Goal: Book appointment/travel/reservation

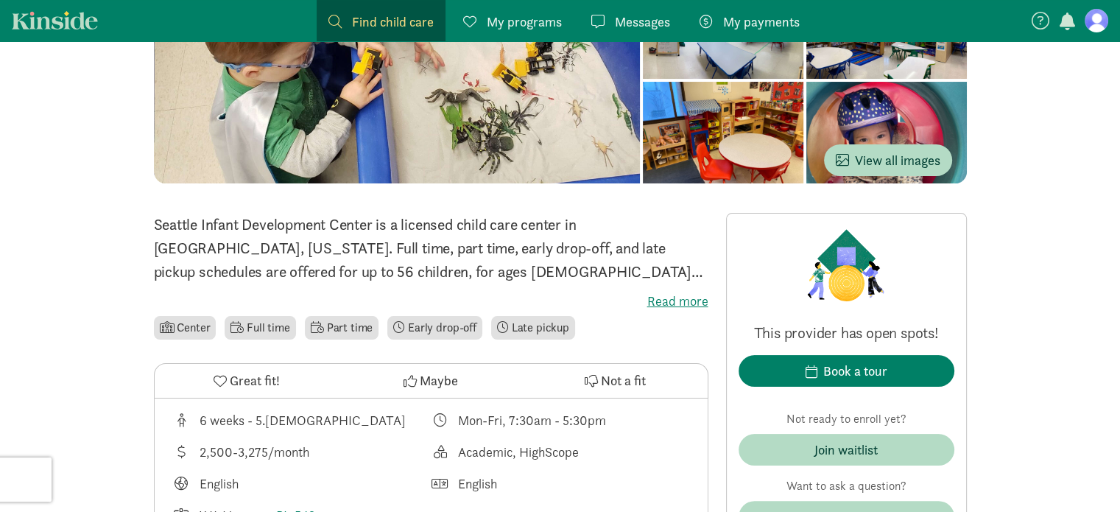
scroll to position [208, 0]
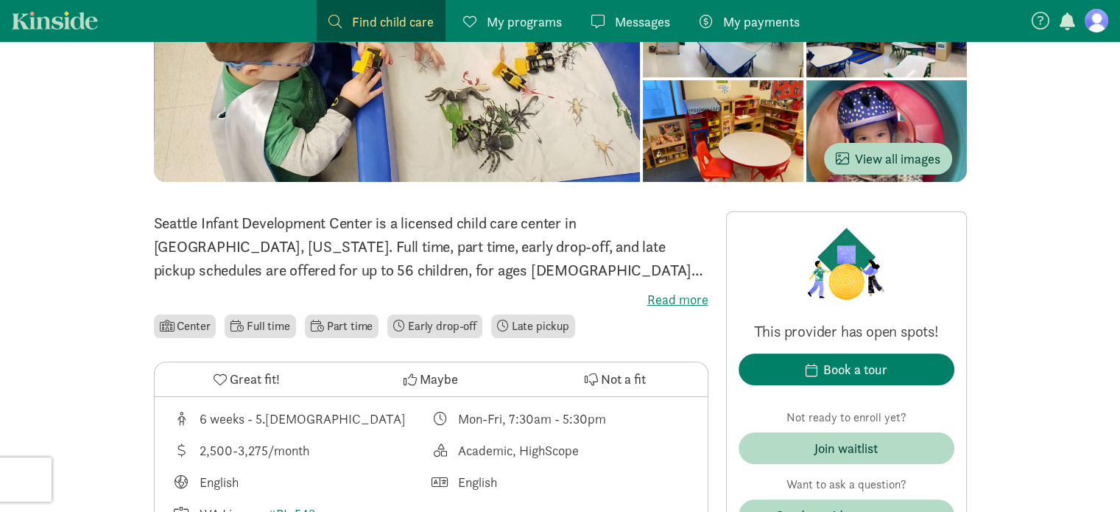
click at [663, 298] on label "Read more" at bounding box center [431, 300] width 554 height 18
click at [0, 0] on input "Read more" at bounding box center [0, 0] width 0 height 0
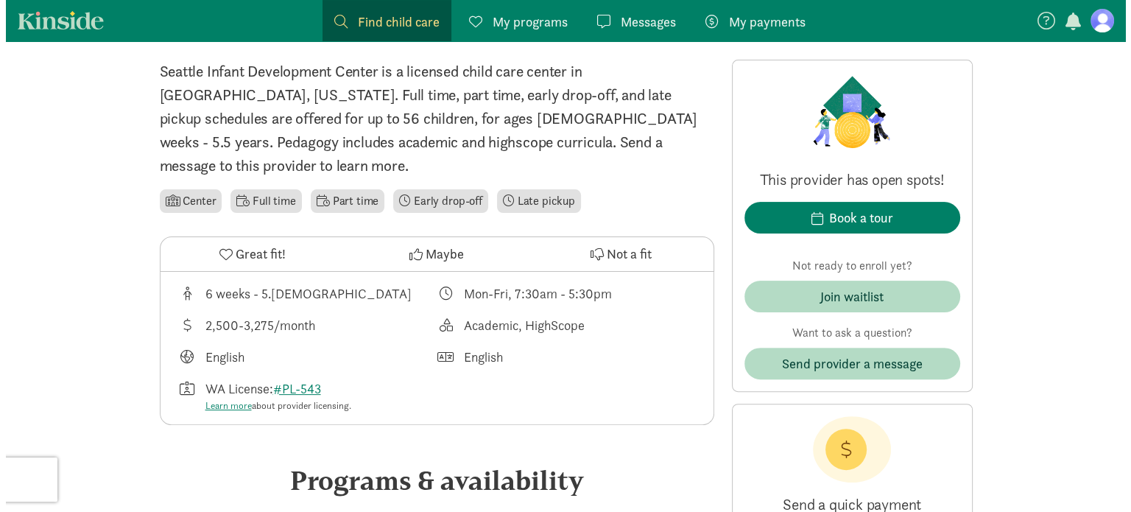
scroll to position [359, 0]
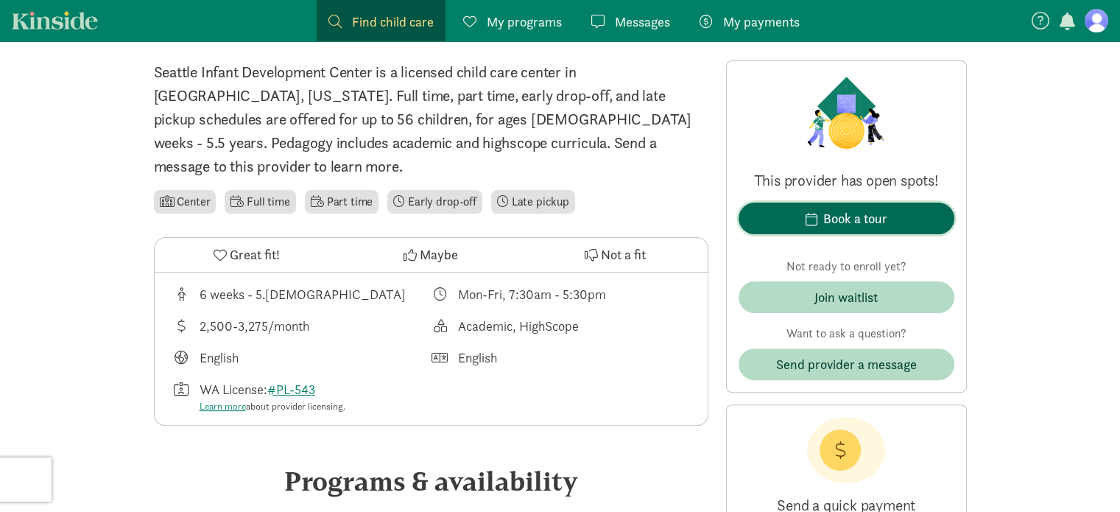
click at [857, 217] on div "Book a tour" at bounding box center [855, 218] width 64 height 20
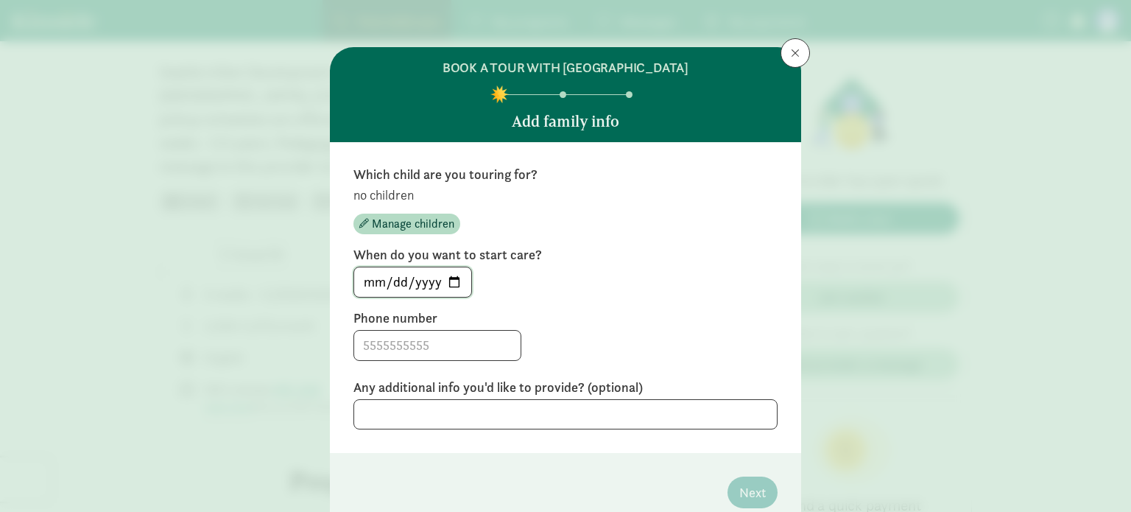
click at [448, 276] on input "[DATE]" at bounding box center [412, 281] width 117 height 29
click at [562, 259] on label "When do you want to start care?" at bounding box center [565, 255] width 424 height 18
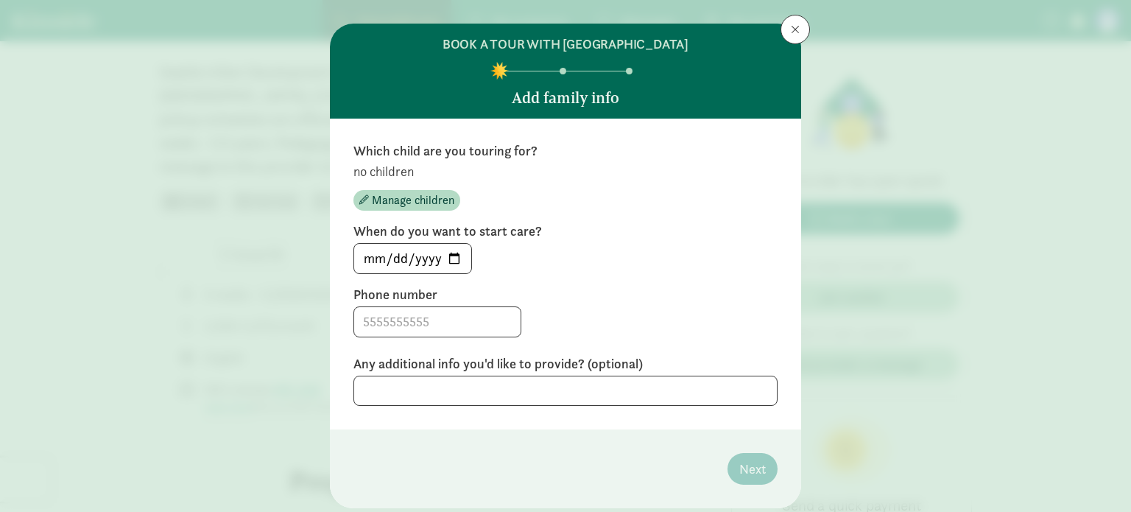
scroll to position [19, 0]
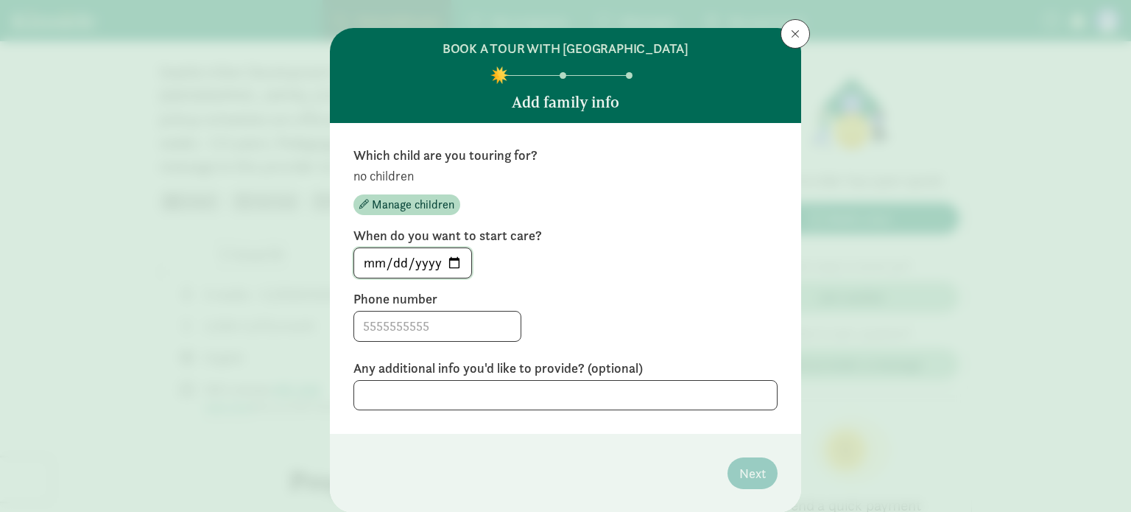
click at [434, 264] on input "[DATE]" at bounding box center [412, 262] width 117 height 29
click at [459, 261] on input "[DATE]" at bounding box center [412, 262] width 117 height 29
click at [445, 265] on input "[DATE]" at bounding box center [412, 262] width 117 height 29
type input "[DATE]"
click at [412, 334] on input at bounding box center [437, 325] width 166 height 29
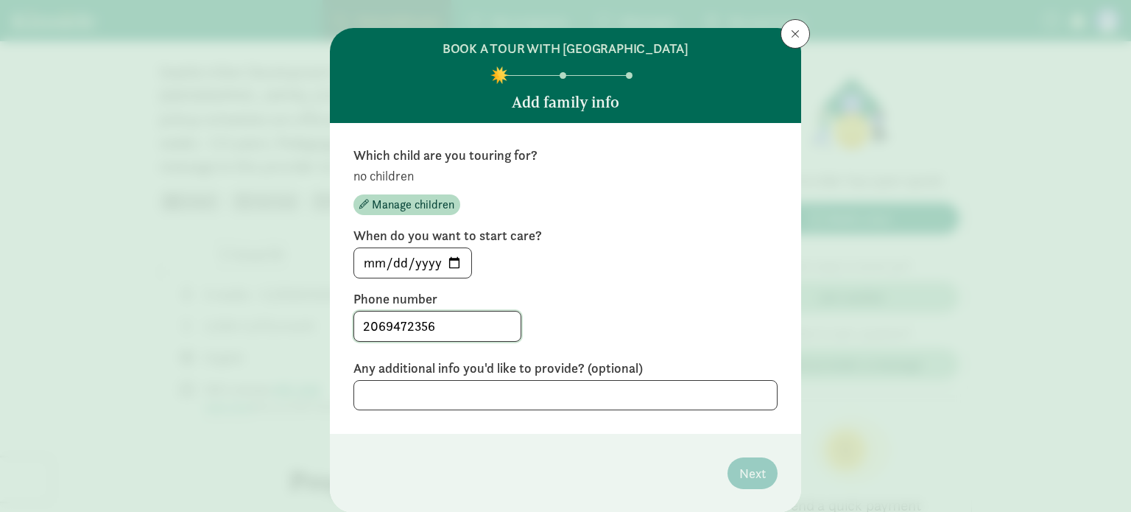
type input "2069472356"
click at [442, 397] on textarea at bounding box center [565, 395] width 424 height 30
click at [631, 323] on div "2069472356" at bounding box center [565, 326] width 424 height 31
click at [542, 383] on textarea at bounding box center [565, 395] width 424 height 30
click at [641, 329] on div "2069472356" at bounding box center [565, 326] width 424 height 31
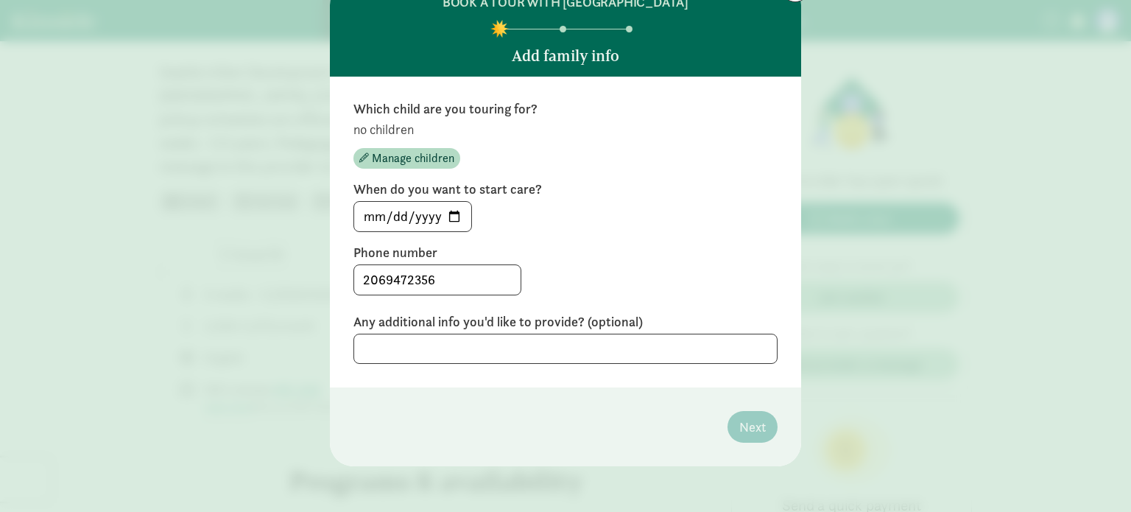
scroll to position [65, 0]
click at [601, 204] on div "[DATE]" at bounding box center [565, 217] width 424 height 31
click at [373, 127] on p "no children" at bounding box center [565, 130] width 424 height 18
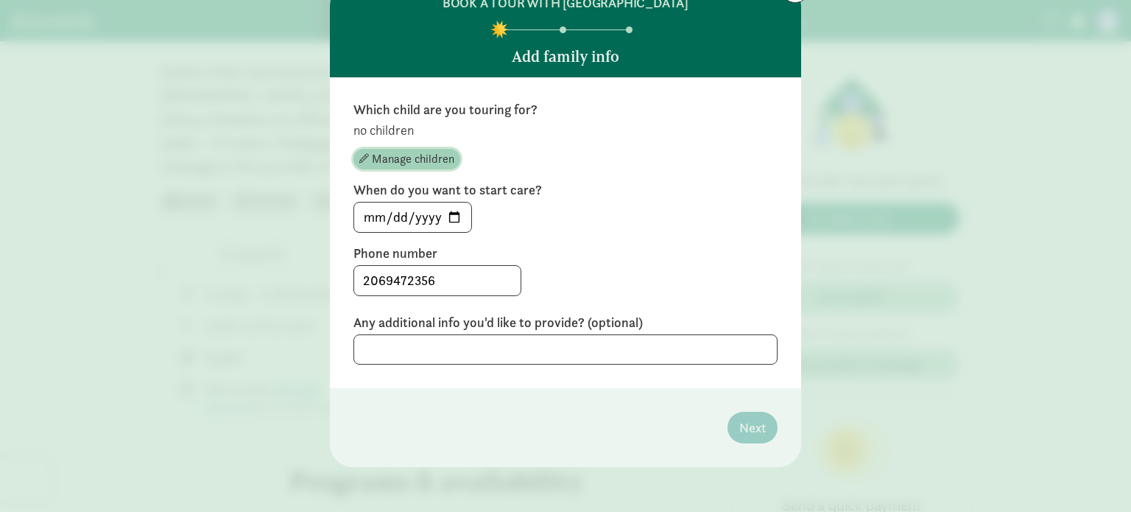
click at [418, 162] on span "Manage children" at bounding box center [413, 159] width 82 height 18
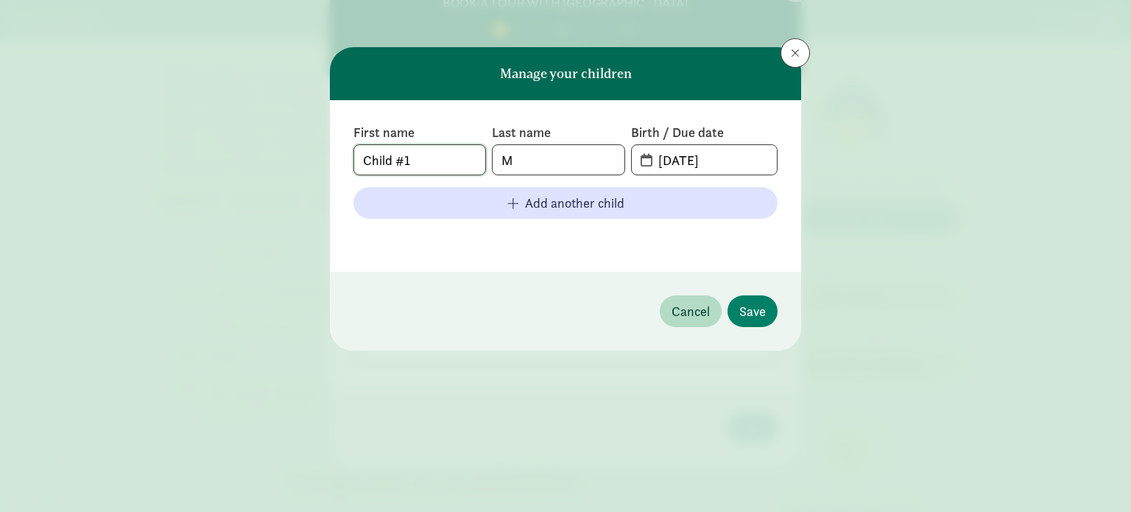
click at [408, 155] on input "Child #1" at bounding box center [419, 159] width 131 height 29
type input "Baby"
type input "[PERSON_NAME]"
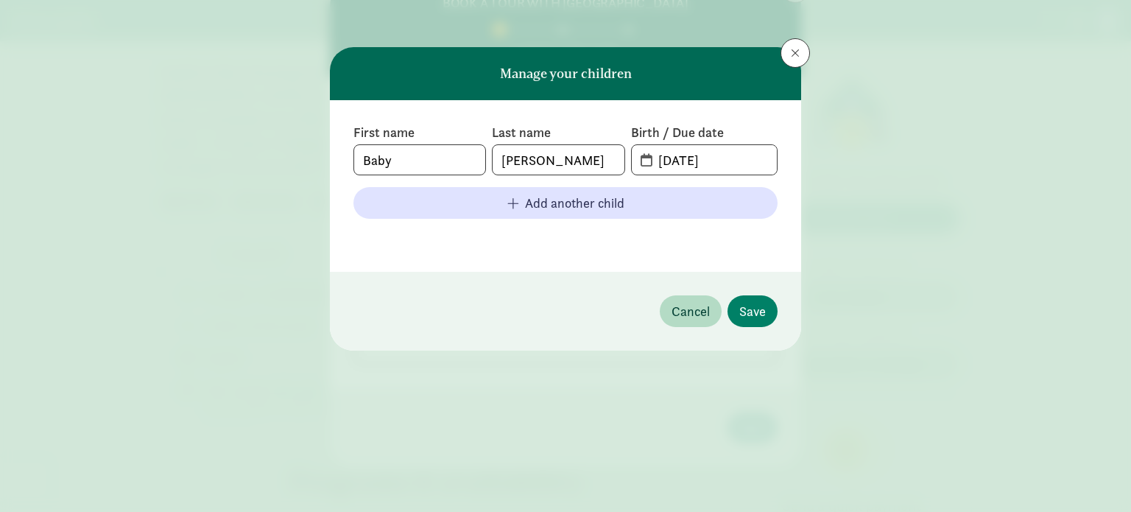
click at [674, 177] on div "First name Baby Last name [PERSON_NAME] Birth / Due date [DATE] Add another chi…" at bounding box center [565, 186] width 424 height 124
click at [657, 164] on input "[DATE]" at bounding box center [712, 159] width 127 height 29
click at [646, 162] on span "[DATE]" at bounding box center [704, 159] width 145 height 29
click at [706, 168] on input "[DATE]" at bounding box center [712, 159] width 127 height 29
click at [660, 160] on input "[DATE]" at bounding box center [712, 159] width 127 height 29
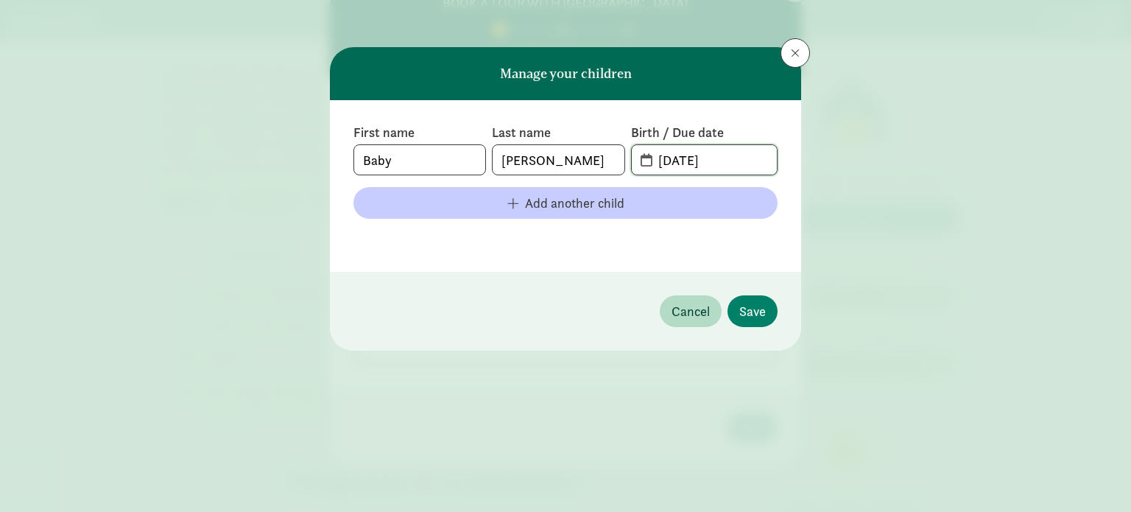
type input "[DATE]"
click at [686, 188] on button "Add another child" at bounding box center [565, 203] width 424 height 32
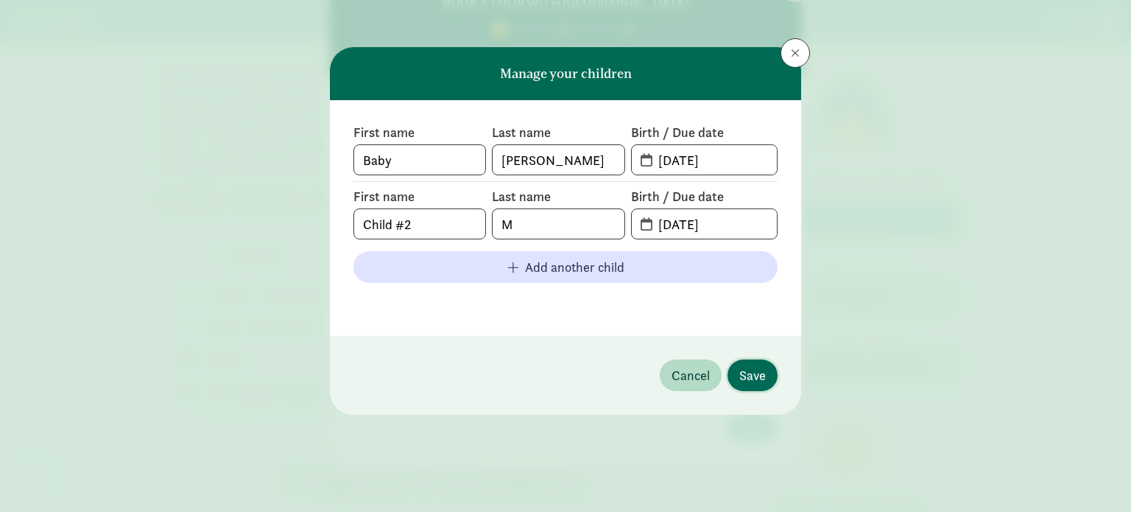
click at [757, 379] on span "Save" at bounding box center [752, 375] width 27 height 20
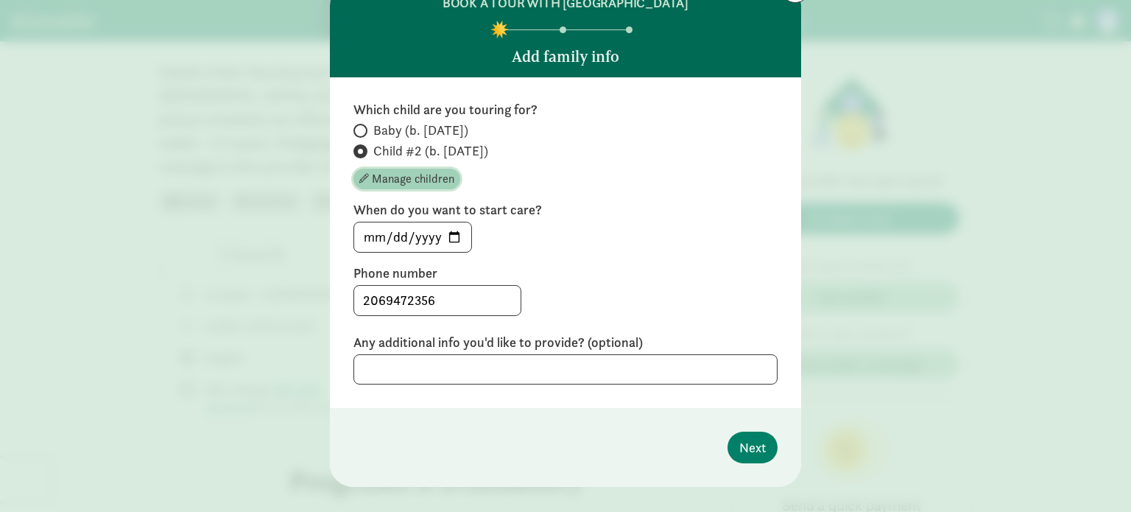
click at [385, 169] on button "Manage children" at bounding box center [406, 179] width 107 height 21
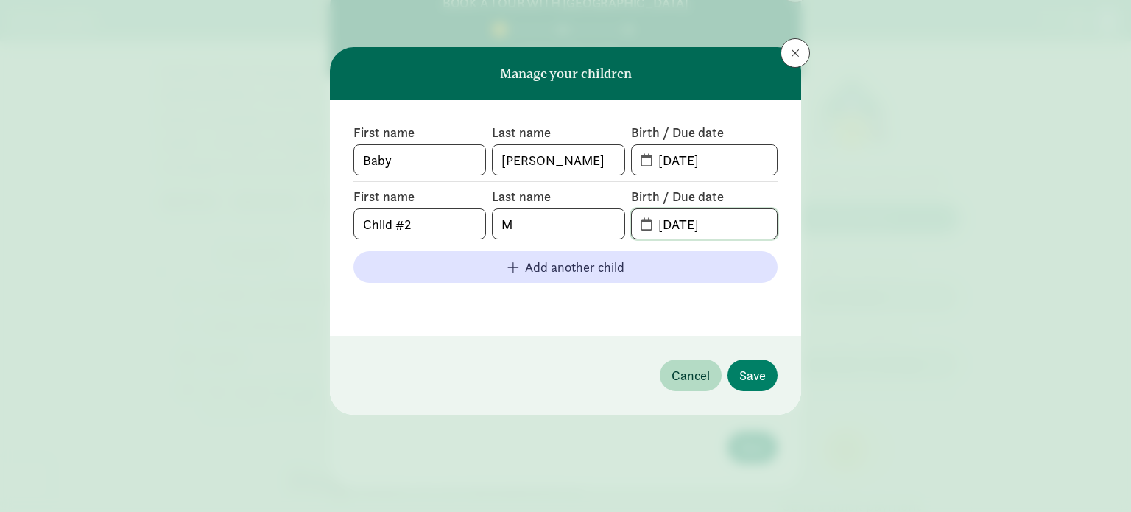
click at [748, 225] on span "[DATE]" at bounding box center [712, 223] width 127 height 29
click at [430, 222] on input "Child #2" at bounding box center [419, 223] width 131 height 29
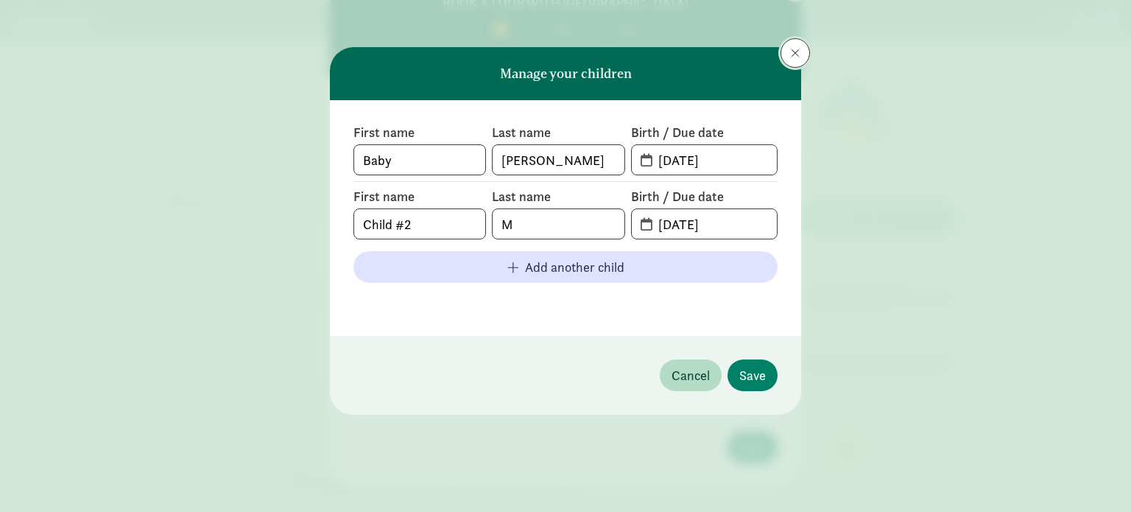
click at [802, 53] on button at bounding box center [794, 52] width 29 height 29
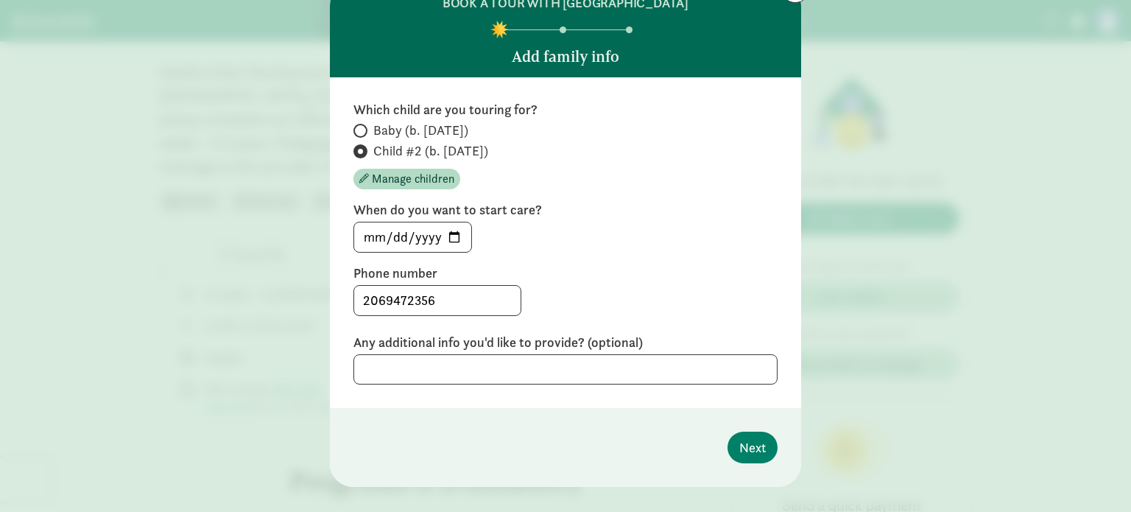
click at [384, 138] on span "Baby (b. [DATE])" at bounding box center [420, 130] width 95 height 18
click at [363, 135] on input "Baby (b. [DATE])" at bounding box center [358, 131] width 10 height 10
radio input "true"
click at [386, 155] on span "Child #2 (b. [DATE])" at bounding box center [430, 151] width 115 height 18
click at [363, 155] on input "Child #2 (b. [DATE])" at bounding box center [358, 151] width 10 height 10
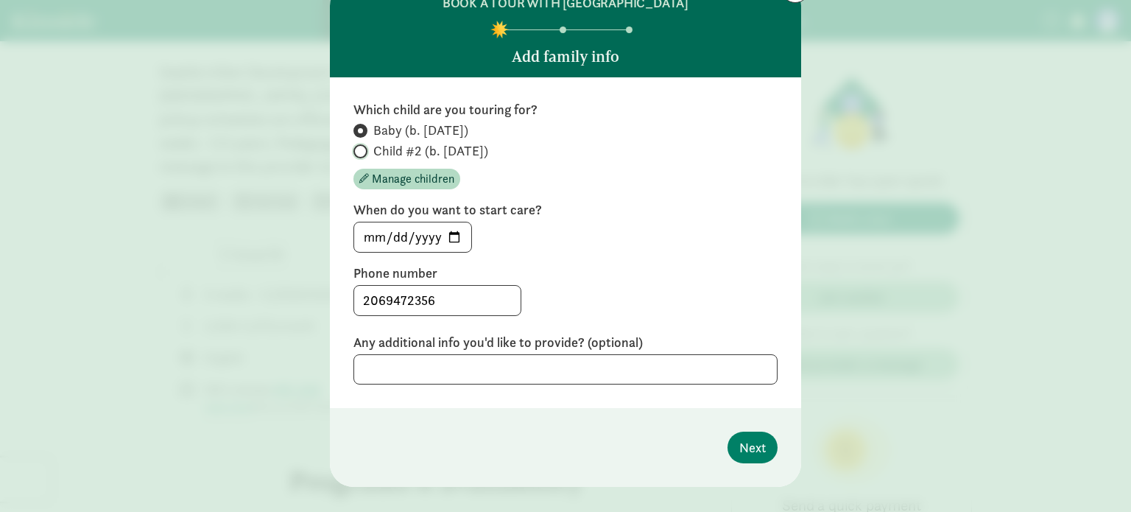
radio input "true"
click at [386, 119] on div "Which child are you touring for? Baby (b. [DATE]) Child #2 (b. [DATE]) Manage c…" at bounding box center [565, 145] width 424 height 88
click at [386, 125] on span "Baby (b. [DATE])" at bounding box center [420, 130] width 95 height 18
click at [363, 126] on input "Baby (b. [DATE])" at bounding box center [358, 131] width 10 height 10
radio input "true"
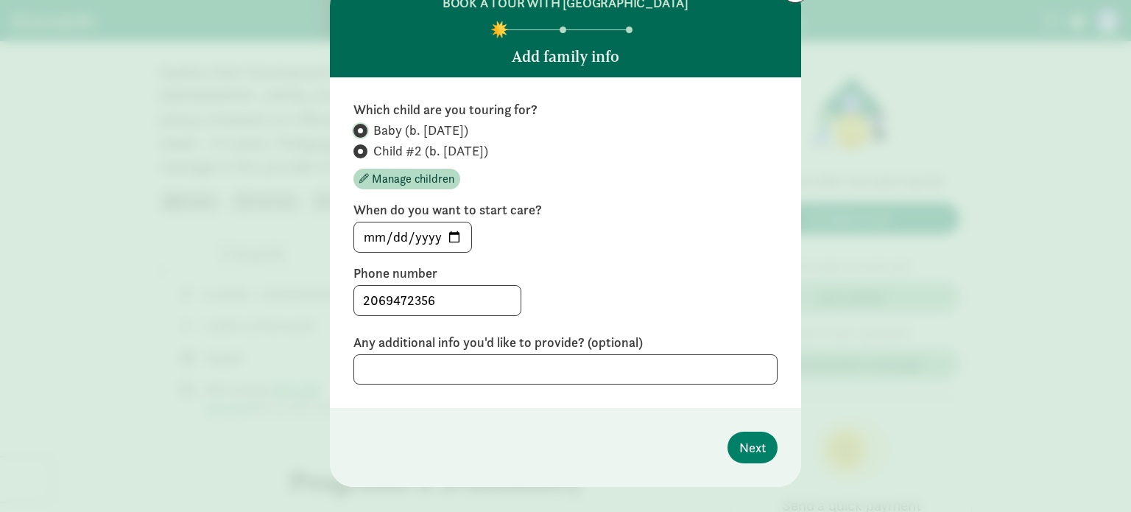
radio input "false"
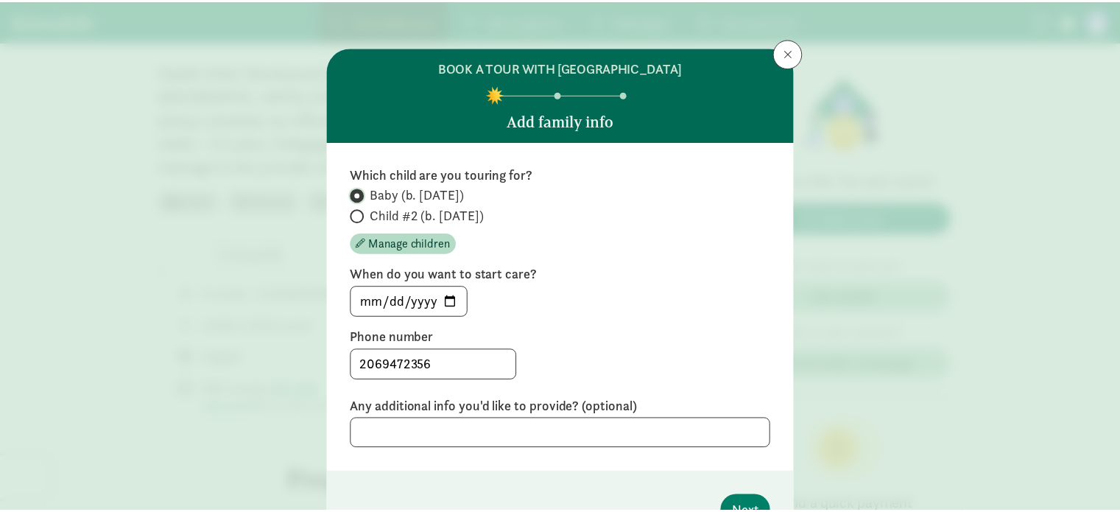
scroll to position [85, 0]
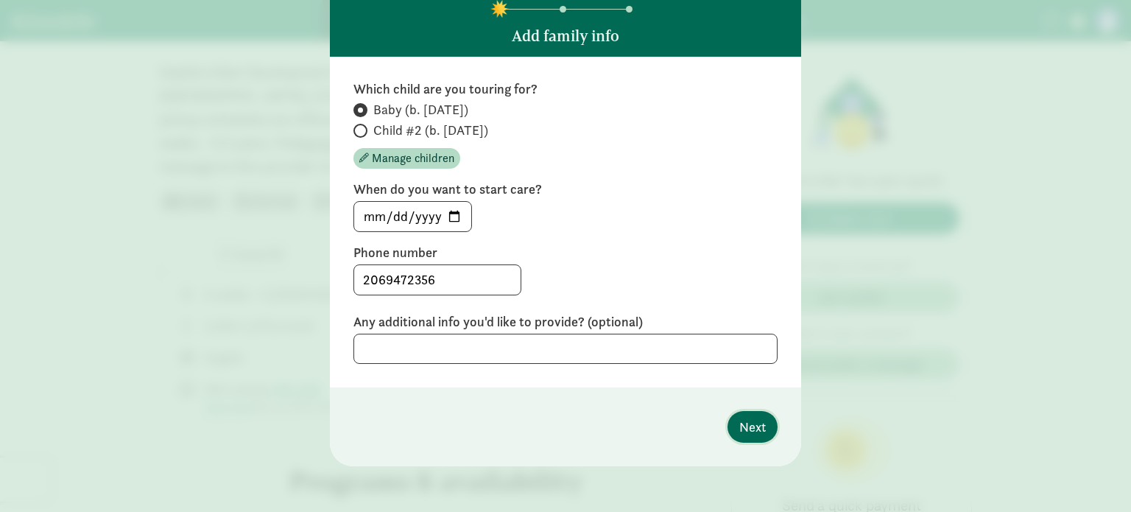
click at [755, 417] on span "Next" at bounding box center [752, 427] width 27 height 20
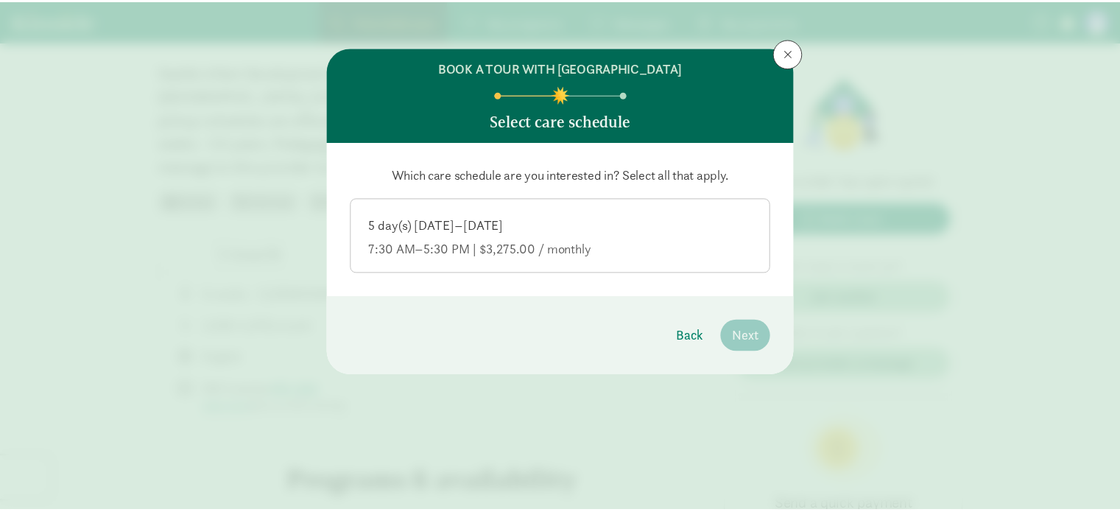
scroll to position [0, 0]
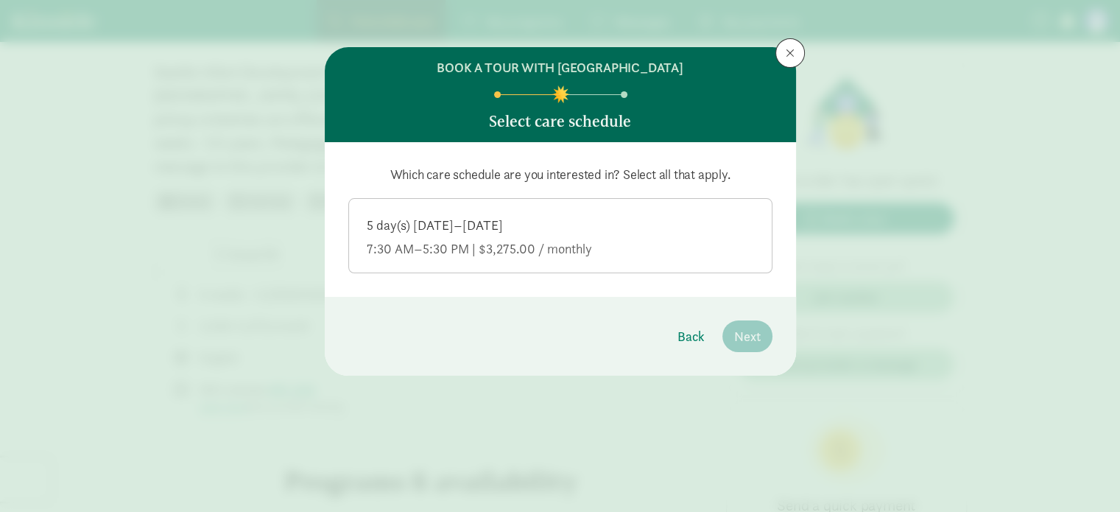
click at [565, 240] on div "5 day(s) [DATE]–[DATE]" at bounding box center [560, 249] width 387 height 18
click at [0, 0] on input "5 day(s) [DATE]–[DATE] 7:30 AM–5:30 PM | $3,275.00 / monthly" at bounding box center [0, 0] width 0 height 0
click at [767, 336] on button "Next" at bounding box center [747, 336] width 50 height 32
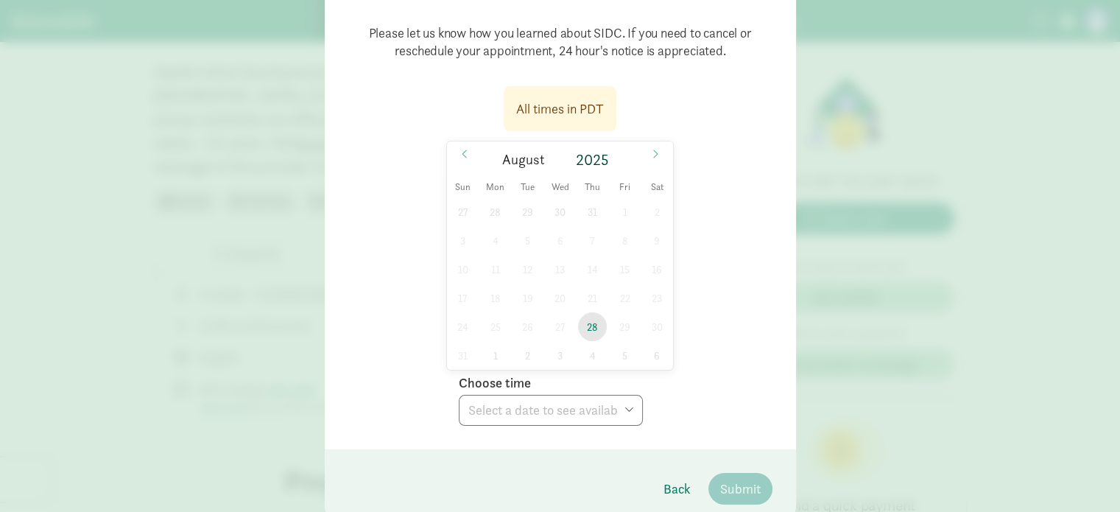
scroll to position [152, 0]
click at [583, 329] on span "28" at bounding box center [592, 327] width 29 height 29
click at [568, 385] on div "Choose time Choose time 10:00 AM" at bounding box center [551, 397] width 184 height 57
click at [557, 412] on select "Choose time 10:00 AM" at bounding box center [551, 410] width 184 height 31
select select "[DATE]T10:00:00.000-07:00"
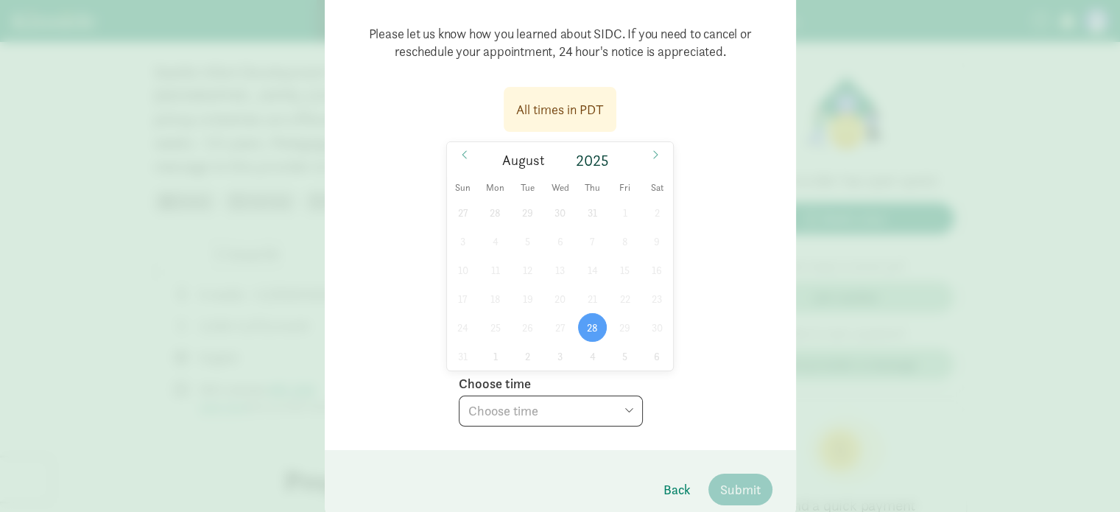
click at [459, 395] on select "Choose time 10:00 AM" at bounding box center [551, 410] width 184 height 31
click at [730, 477] on button "Submit" at bounding box center [740, 489] width 64 height 32
